Goal: Check status: Check status

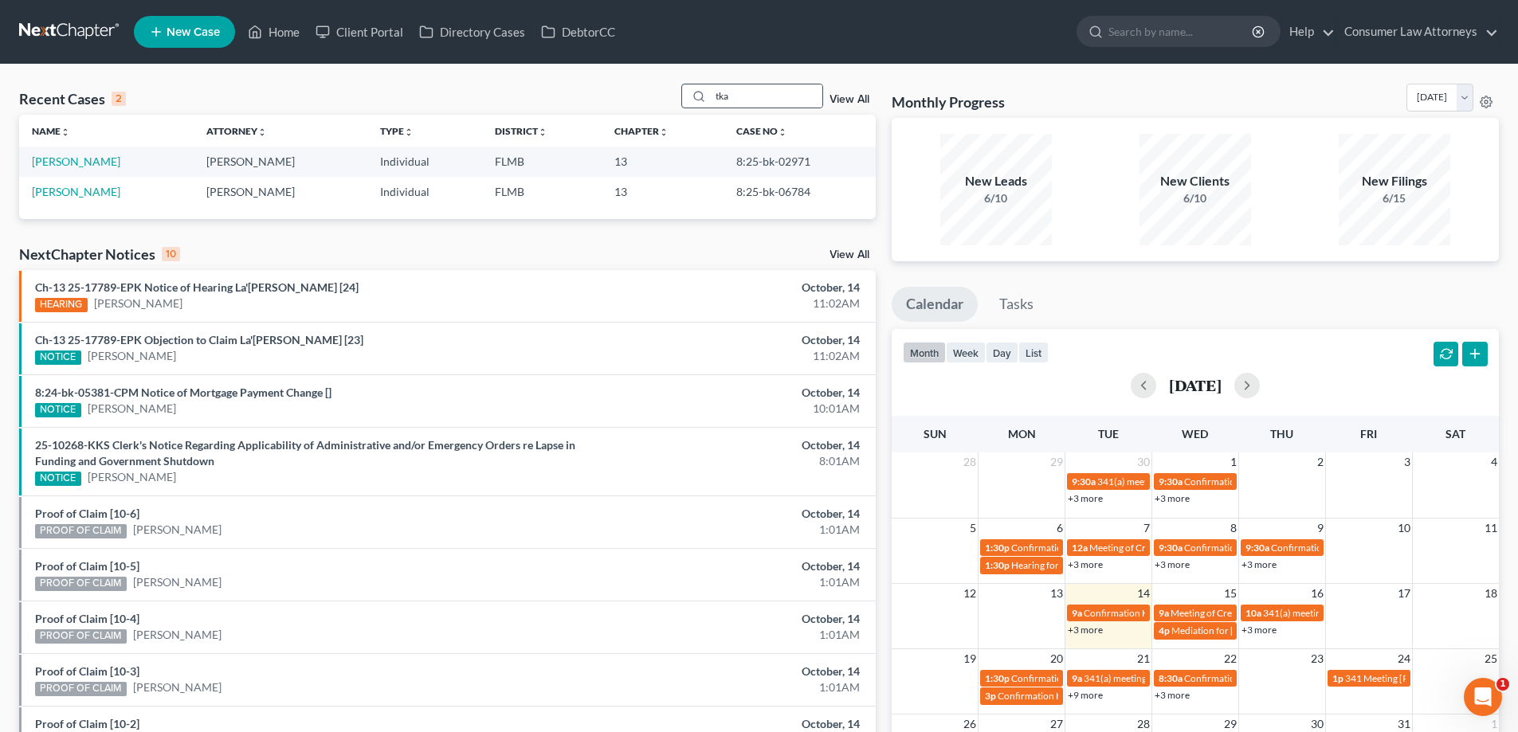
click at [698, 104] on div "tka" at bounding box center [752, 96] width 142 height 25
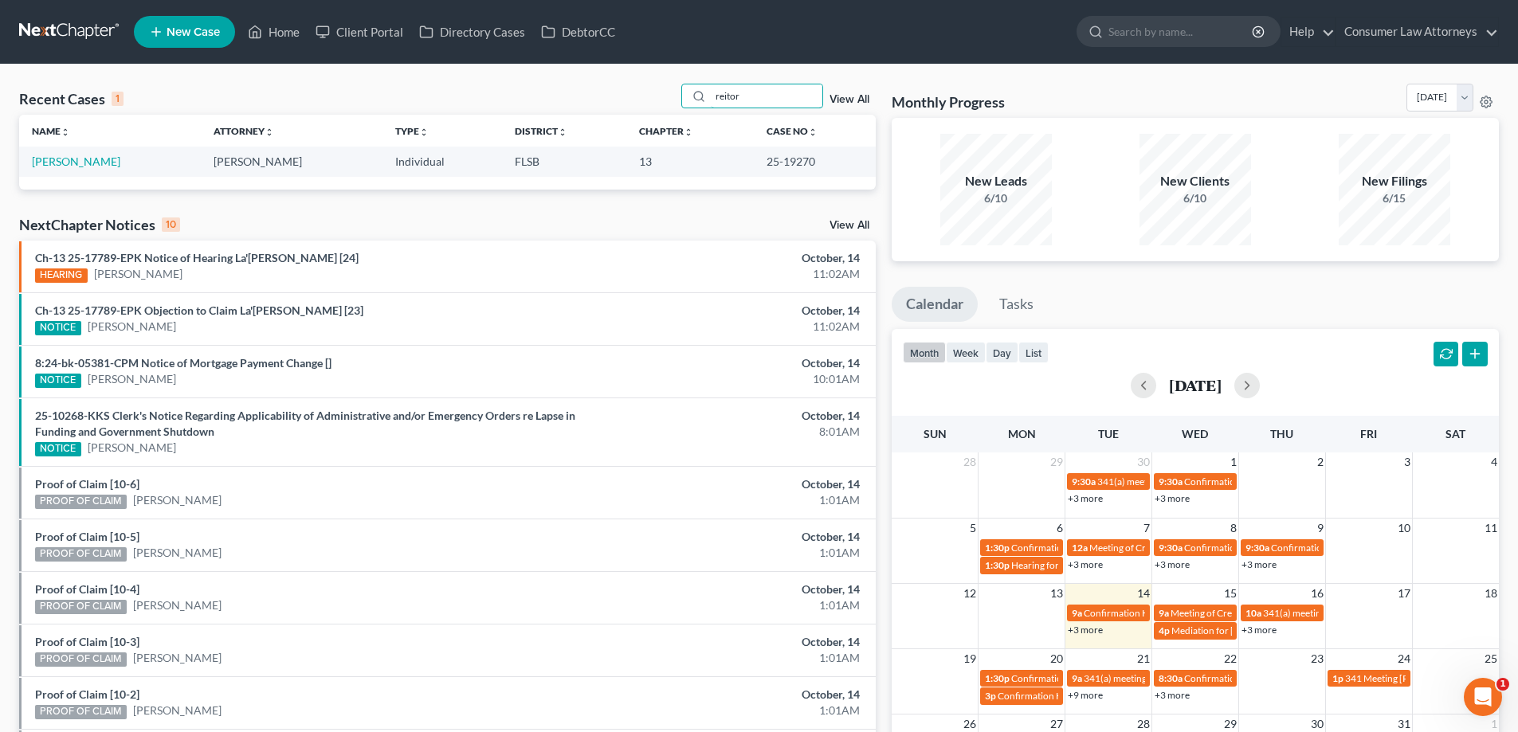
drag, startPoint x: 758, startPoint y: 92, endPoint x: 642, endPoint y: 112, distance: 117.1
click at [642, 112] on div "Recent Cases 1 reitor View All" at bounding box center [447, 99] width 857 height 31
drag, startPoint x: 821, startPoint y: 163, endPoint x: 759, endPoint y: 167, distance: 61.5
click at [759, 167] on td "25-19270" at bounding box center [815, 161] width 122 height 29
copy td "25-19270"
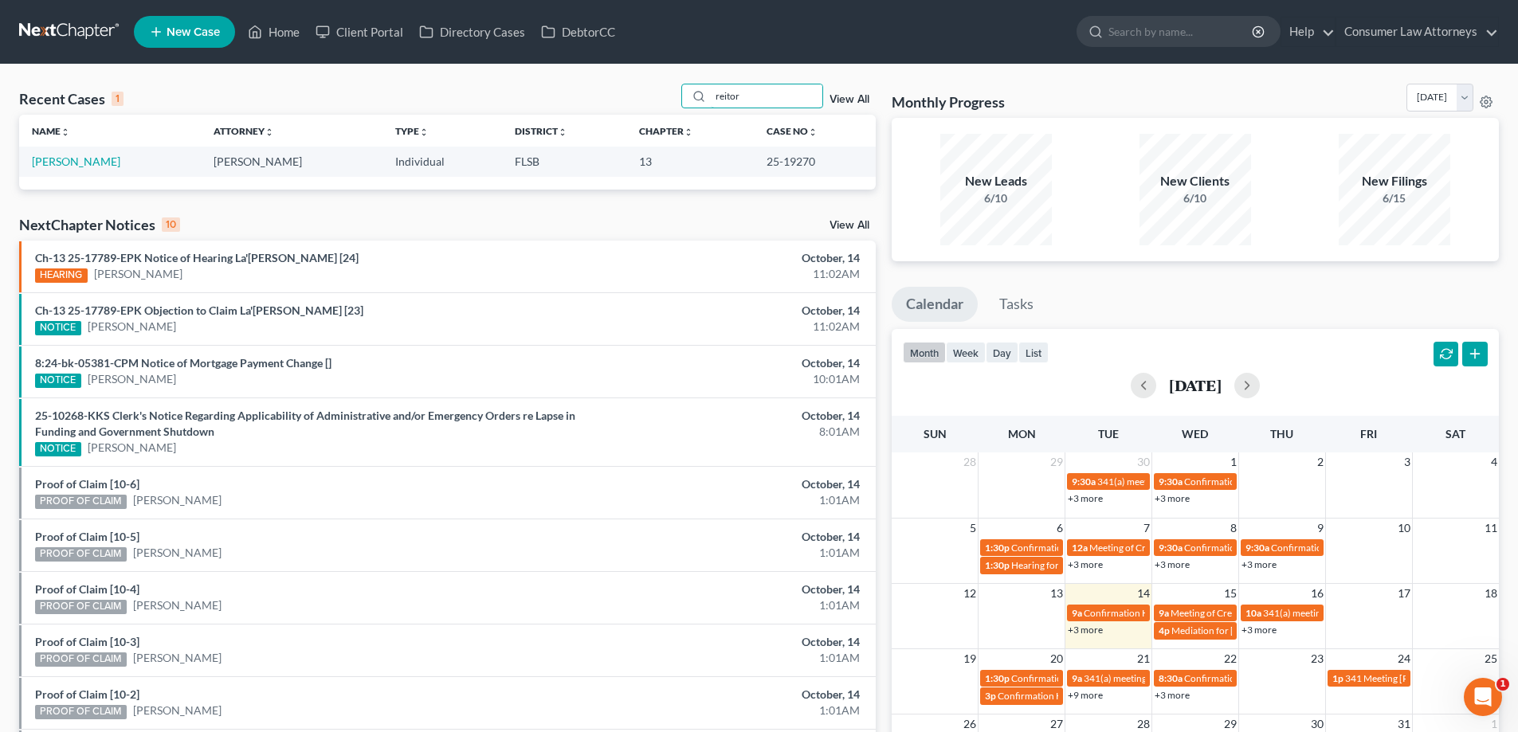
drag, startPoint x: 788, startPoint y: 100, endPoint x: 639, endPoint y: 120, distance: 150.5
click at [640, 120] on div "Recent Cases 1 reitor View All Name unfold_more expand_more expand_less Attorne…" at bounding box center [447, 137] width 857 height 106
type input "[PERSON_NAME]"
drag, startPoint x: 813, startPoint y: 164, endPoint x: 756, endPoint y: 167, distance: 56.6
click at [756, 167] on td "25-18198" at bounding box center [815, 161] width 122 height 29
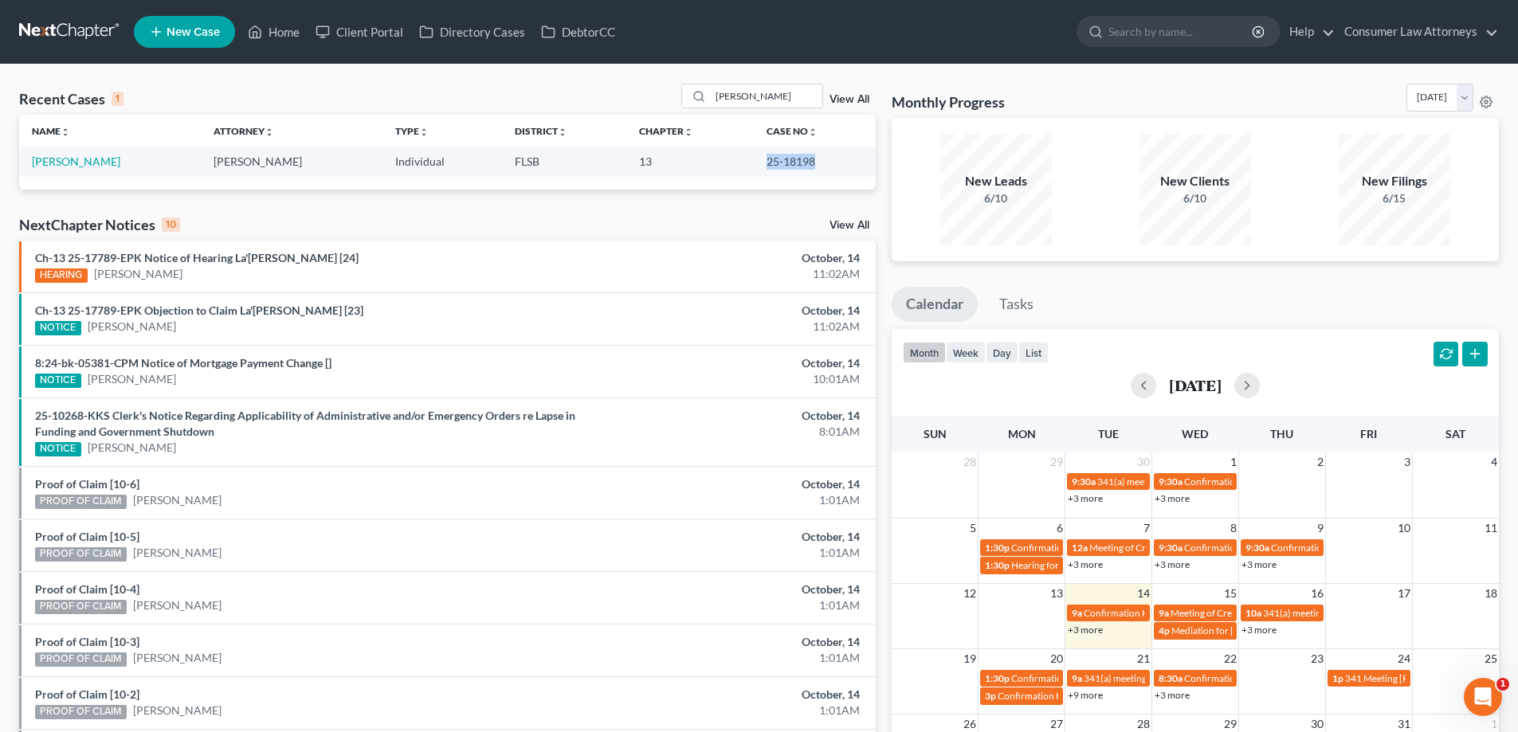
copy td "25-18198"
